Goal: Task Accomplishment & Management: Use online tool/utility

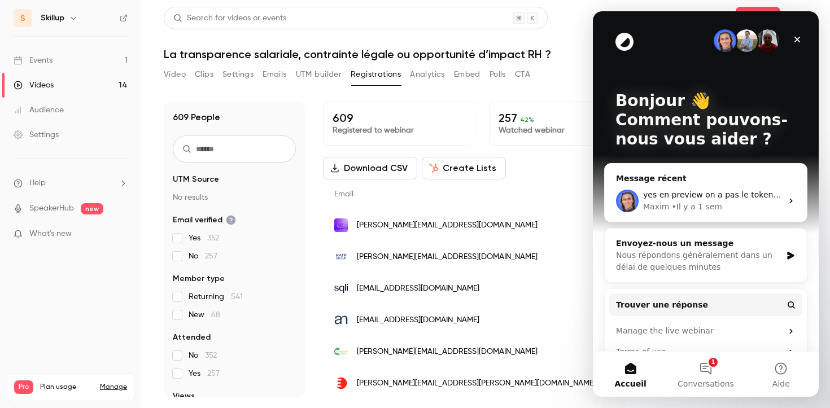
click at [52, 60] on div "Events" at bounding box center [33, 60] width 39 height 11
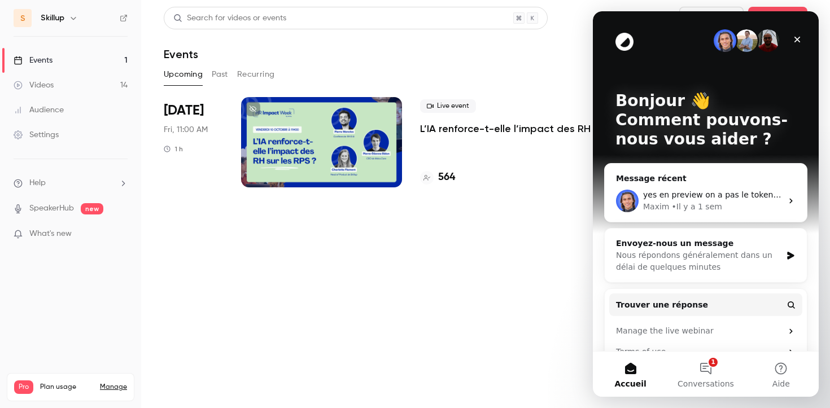
click at [488, 126] on p "L’IA renforce-t-elle l’impact des RH sur les RPS ?" at bounding box center [530, 129] width 221 height 14
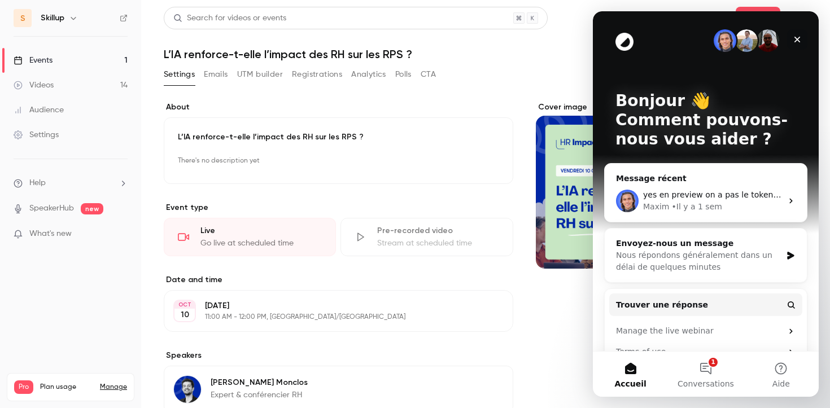
click at [797, 45] on div "Fermer" at bounding box center [797, 39] width 20 height 20
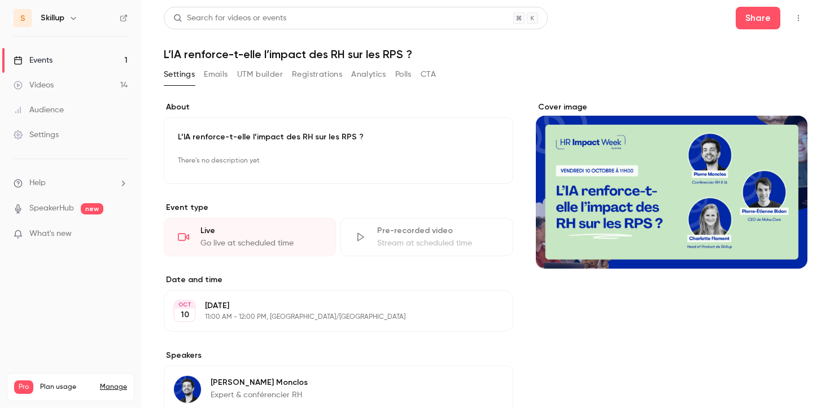
click at [800, 16] on icon "button" at bounding box center [798, 18] width 9 height 8
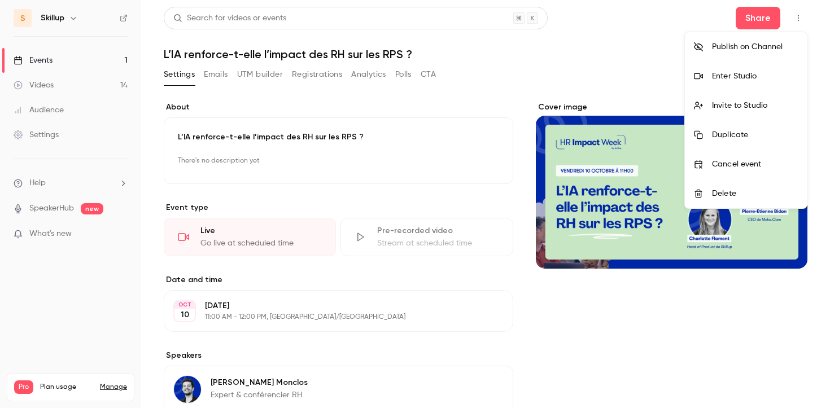
click at [736, 106] on div "Invite to Studio" at bounding box center [755, 105] width 86 height 11
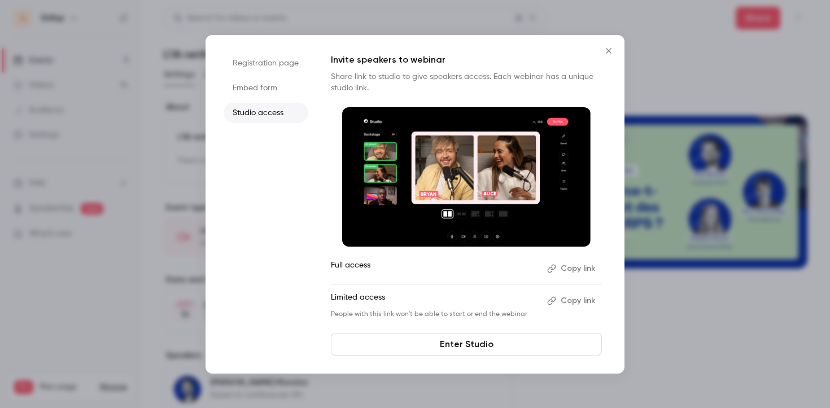
click at [574, 269] on button "Copy link" at bounding box center [571, 269] width 59 height 18
